Goal: Task Accomplishment & Management: Use online tool/utility

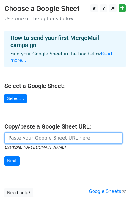
click at [15, 132] on input "url" at bounding box center [63, 137] width 118 height 11
paste input "https://docs.google.com/spreadsheets/d/1JTbmuEGfPaXNLjeZQsi8Shnsjp5gHkvSsium1fJ…"
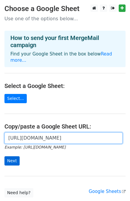
type input "https://docs.google.com/spreadsheets/d/1JTbmuEGfPaXNLjeZQsi8Shnsjp5gHkvSsium1fJ…"
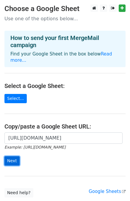
click at [13, 156] on input "Next" at bounding box center [11, 160] width 15 height 9
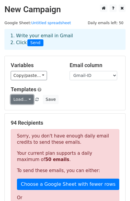
click at [29, 98] on link "Load..." at bounding box center [22, 99] width 23 height 9
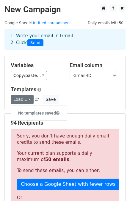
click at [27, 70] on div "Variables Copy/paste... {{Sl No}} {{Employee Name}} {{Designation}} {{Place}} {…" at bounding box center [35, 71] width 59 height 18
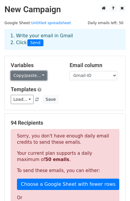
click at [27, 72] on link "Copy/paste..." at bounding box center [29, 75] width 36 height 9
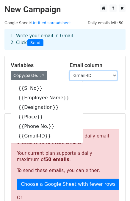
click at [78, 72] on select "Sl No Employee Name Designation Place Phone No. Gmail-ID" at bounding box center [94, 75] width 48 height 9
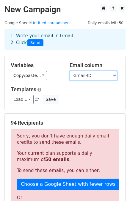
click at [80, 77] on select "Sl No Employee Name Designation Place Phone No. Gmail-ID" at bounding box center [94, 75] width 48 height 9
click at [94, 76] on select "Sl No Employee Name Designation Place Phone No. Gmail-ID" at bounding box center [94, 75] width 48 height 9
click at [59, 102] on div "Load... No templates saved Save" at bounding box center [65, 99] width 118 height 9
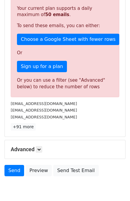
scroll to position [171, 0]
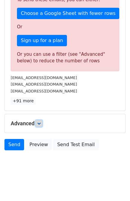
click at [38, 126] on link at bounding box center [39, 123] width 7 height 7
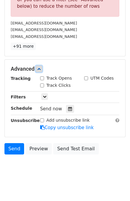
scroll to position [229, 0]
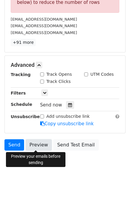
click at [46, 147] on link "Preview" at bounding box center [39, 144] width 26 height 11
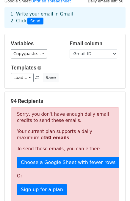
scroll to position [0, 0]
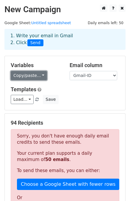
click at [33, 76] on link "Copy/paste..." at bounding box center [29, 75] width 36 height 9
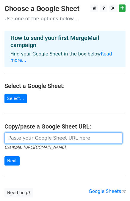
click at [28, 135] on input "url" at bounding box center [63, 137] width 118 height 11
paste input "[URL][DOMAIN_NAME]"
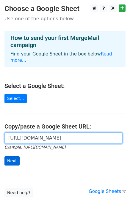
type input "[URL][DOMAIN_NAME]"
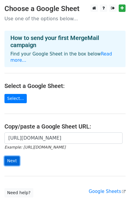
click at [14, 156] on input "Next" at bounding box center [11, 160] width 15 height 9
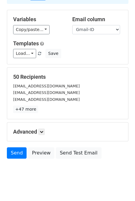
scroll to position [54, 0]
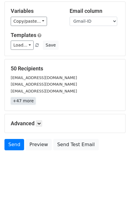
click at [25, 103] on link "+47 more" at bounding box center [23, 100] width 25 height 7
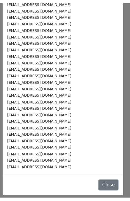
scroll to position [0, 0]
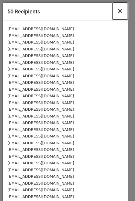
click at [117, 14] on span "×" at bounding box center [120, 11] width 6 height 8
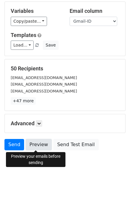
click at [39, 145] on link "Preview" at bounding box center [39, 144] width 26 height 11
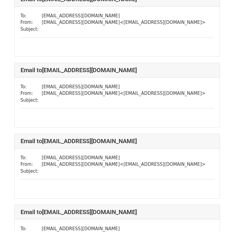
scroll to position [3441, 0]
